Goal: Task Accomplishment & Management: Manage account settings

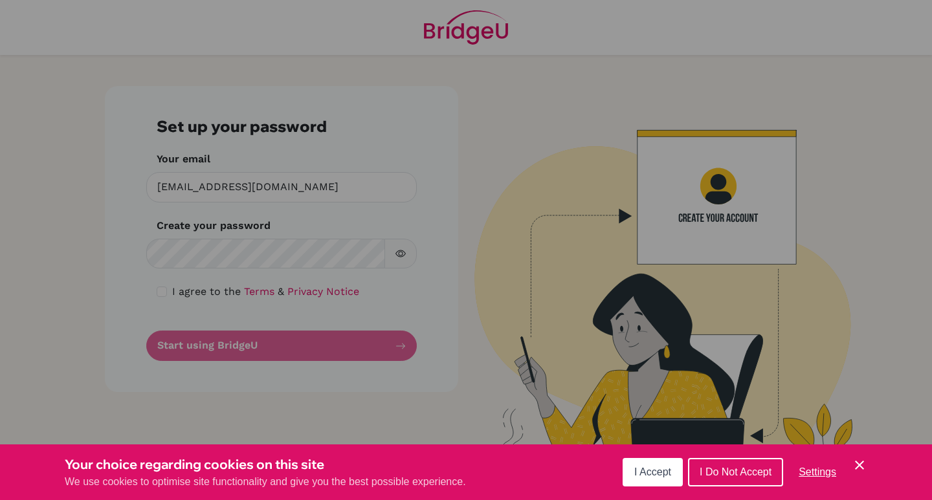
click at [218, 254] on div "Cookie Preferences" at bounding box center [466, 250] width 932 height 500
click at [207, 247] on div "Cookie Preferences" at bounding box center [466, 250] width 932 height 500
click at [647, 476] on span "I Accept" at bounding box center [652, 472] width 37 height 11
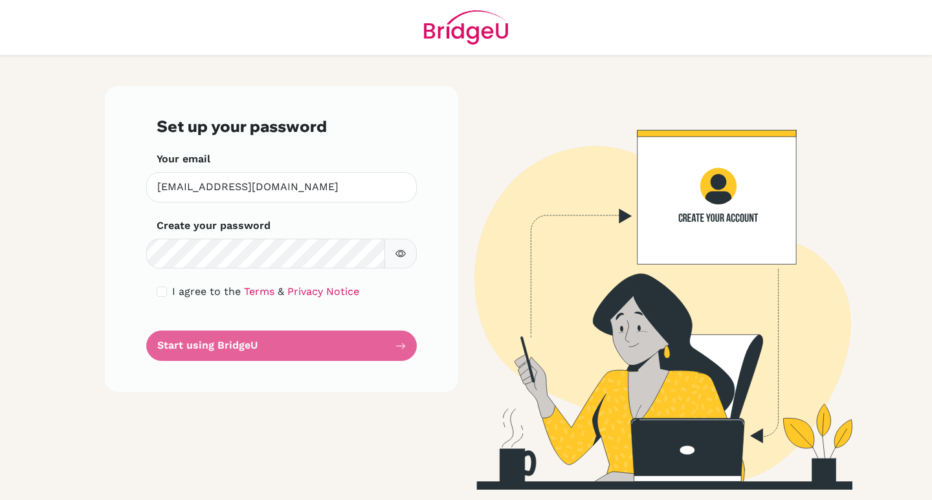
click at [395, 256] on button "button" at bounding box center [400, 254] width 32 height 30
click at [258, 342] on form "Set up your password Your email shussein@rfs.edu.ps Invalid email Create your p…" at bounding box center [282, 239] width 250 height 244
click at [227, 348] on form "Set up your password Your email shussein@rfs.edu.ps Invalid email Create your p…" at bounding box center [282, 239] width 250 height 244
click at [405, 341] on form "Set up your password Your email shussein@rfs.edu.ps Invalid email Create your p…" at bounding box center [282, 239] width 250 height 244
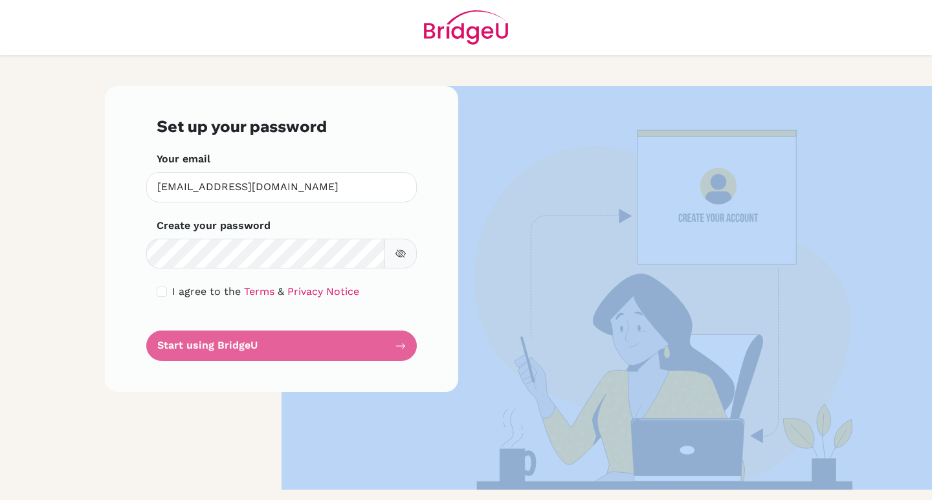
click at [405, 341] on form "Set up your password Your email shussein@rfs.edu.ps Invalid email Create your p…" at bounding box center [282, 239] width 250 height 244
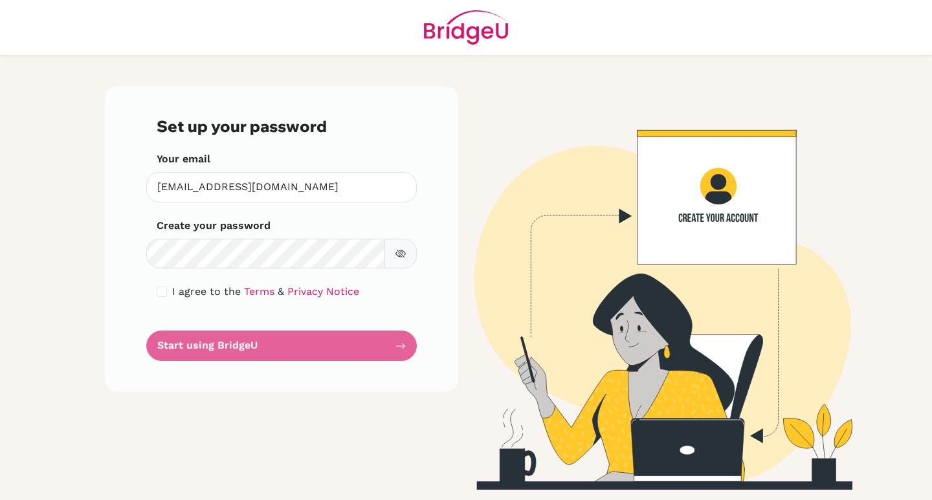
click at [357, 345] on form "Set up your password Your email shussein@rfs.edu.ps Invalid email Create your p…" at bounding box center [282, 239] width 250 height 244
click at [397, 261] on button "button" at bounding box center [400, 254] width 32 height 30
click at [351, 348] on form "Set up your password Your email shussein@rfs.edu.ps Invalid email Create your p…" at bounding box center [282, 239] width 250 height 244
click at [249, 288] on link "Terms" at bounding box center [259, 291] width 30 height 12
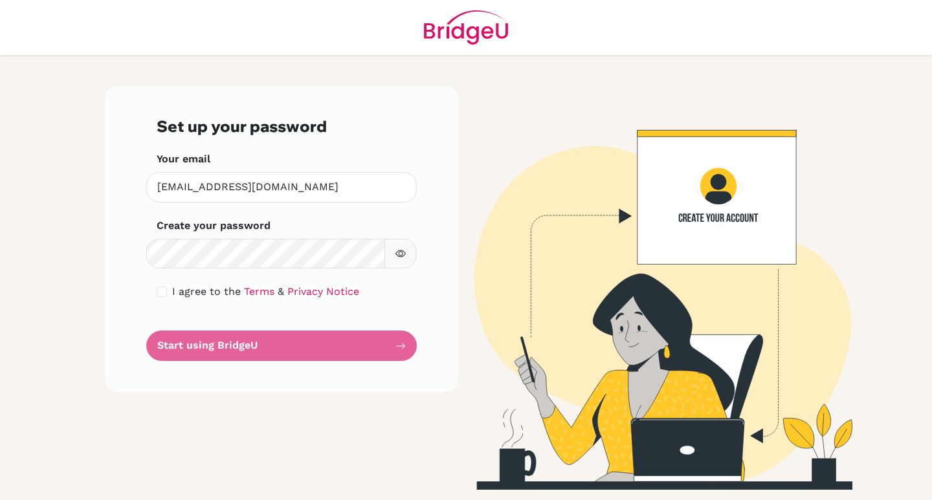
click at [253, 339] on form "Set up your password Your email shussein@rfs.edu.ps Invalid email Create your p…" at bounding box center [282, 239] width 250 height 244
click at [398, 263] on button "button" at bounding box center [400, 254] width 32 height 30
click at [361, 349] on form "Set up your password Your email shussein@rfs.edu.ps Invalid email Create your p…" at bounding box center [282, 239] width 250 height 244
click at [402, 350] on form "Set up your password Your email shussein@rfs.edu.ps Invalid email Create your p…" at bounding box center [282, 239] width 250 height 244
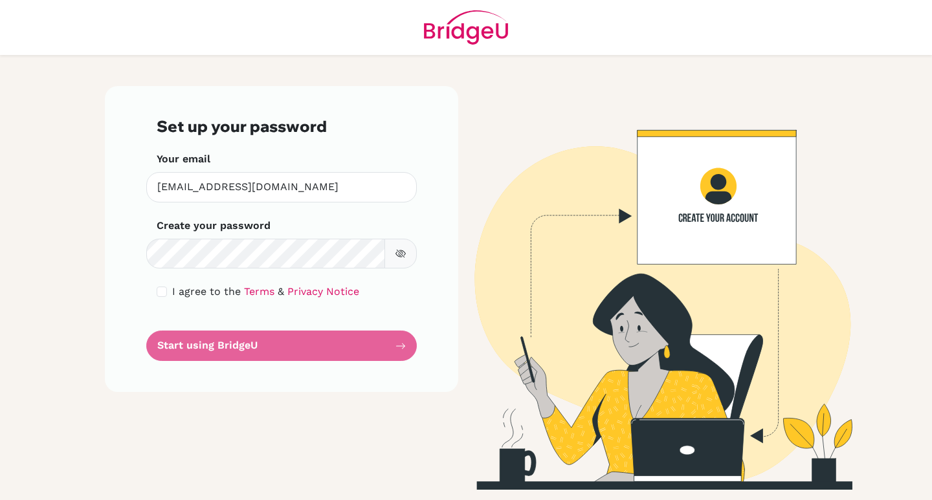
click at [297, 347] on form "Set up your password Your email shussein@rfs.edu.ps Invalid email Create your p…" at bounding box center [282, 239] width 250 height 244
click at [252, 355] on form "Set up your password Your email shussein@rfs.edu.ps Invalid email Create your p…" at bounding box center [282, 239] width 250 height 244
